Goal: Task Accomplishment & Management: Manage account settings

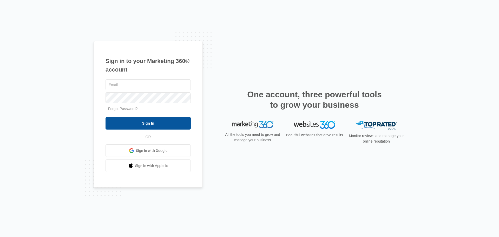
type input "rightwayhomebuilders@gmail.com"
click at [158, 123] on input "Sign In" at bounding box center [148, 123] width 85 height 12
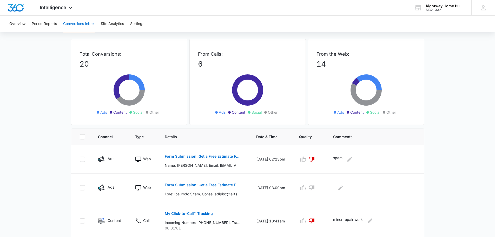
scroll to position [78, 0]
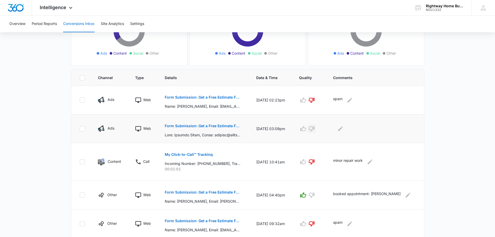
click at [314, 129] on icon "button" at bounding box center [311, 129] width 6 height 6
click at [343, 129] on icon "Edit Comments" at bounding box center [340, 128] width 5 height 5
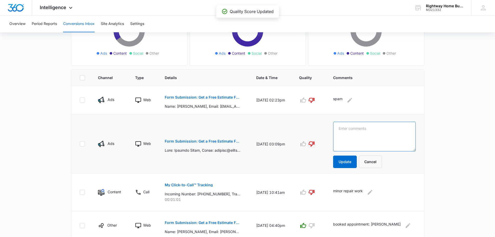
click at [344, 129] on textarea at bounding box center [374, 137] width 83 height 30
type textarea "not owner of property. real owner refuses to meet."
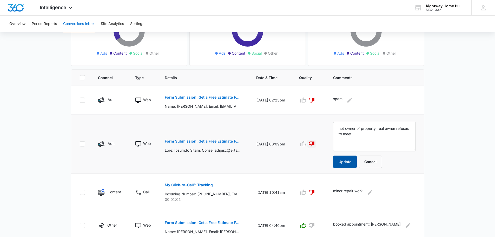
click at [343, 161] on button "Update" at bounding box center [345, 161] width 24 height 12
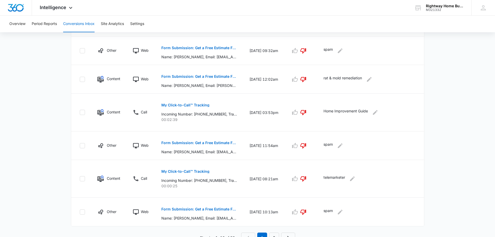
scroll to position [256, 0]
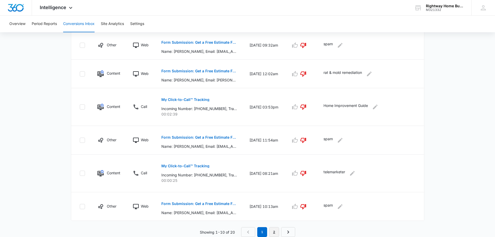
click at [273, 232] on link "2" at bounding box center [274, 232] width 10 height 10
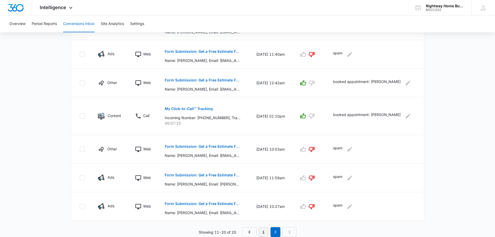
click at [265, 229] on link "1" at bounding box center [264, 232] width 10 height 10
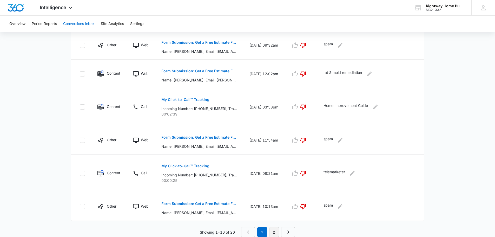
click at [274, 231] on link "2" at bounding box center [274, 232] width 10 height 10
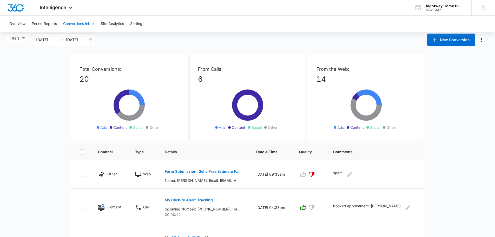
scroll to position [0, 0]
